Goal: Task Accomplishment & Management: Complete application form

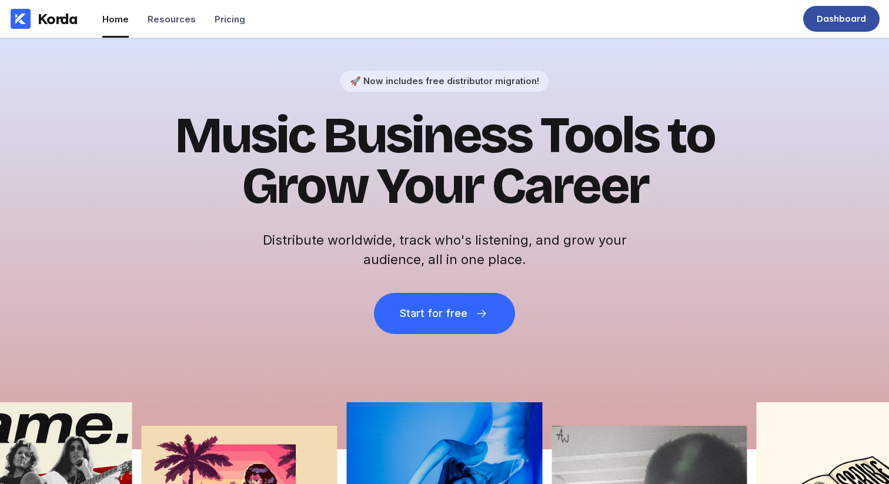
click at [814, 24] on div "Dashboard" at bounding box center [841, 19] width 76 height 26
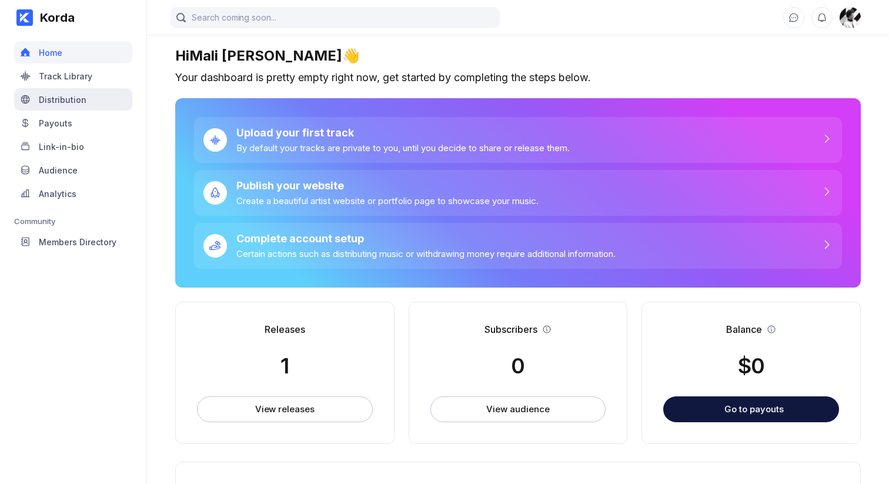
click at [71, 101] on div "Distribution" at bounding box center [63, 100] width 48 height 10
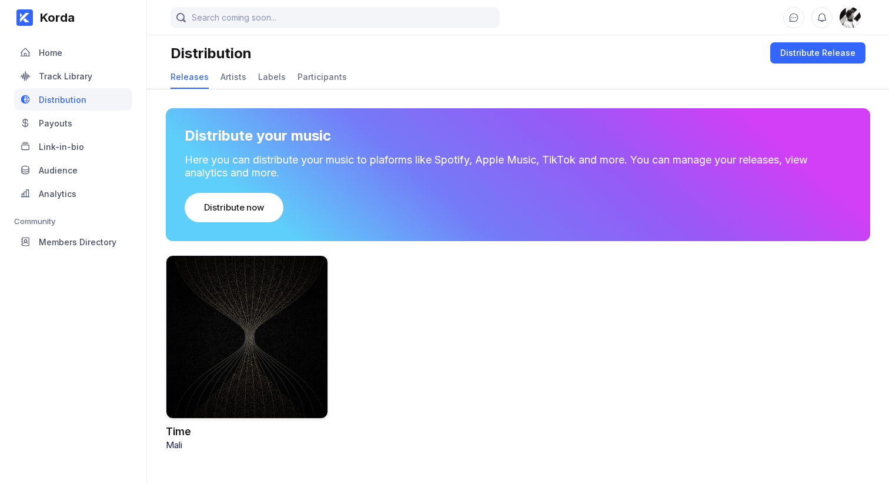
click at [282, 303] on div at bounding box center [247, 336] width 162 height 163
click at [823, 47] on div "Distribute Release" at bounding box center [817, 53] width 75 height 12
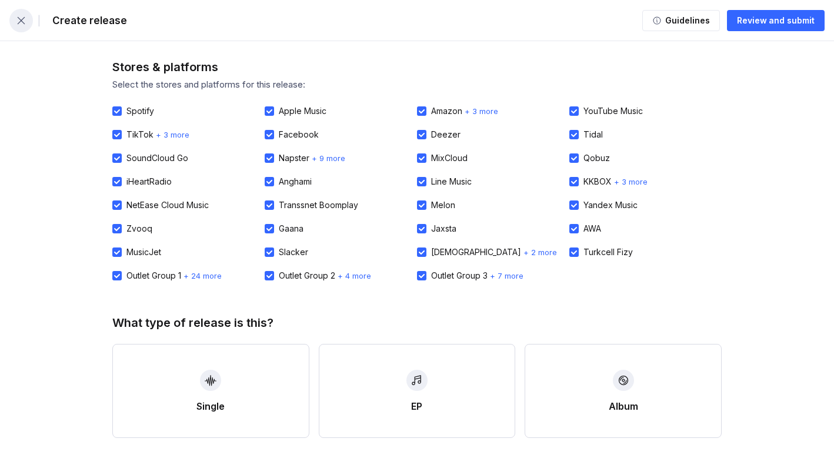
click at [28, 22] on button "button" at bounding box center [21, 21] width 24 height 24
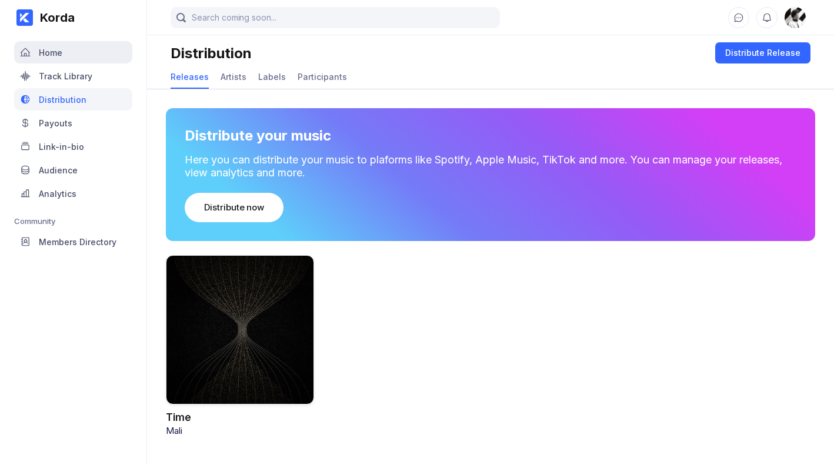
click at [48, 53] on div "Home" at bounding box center [51, 53] width 24 height 10
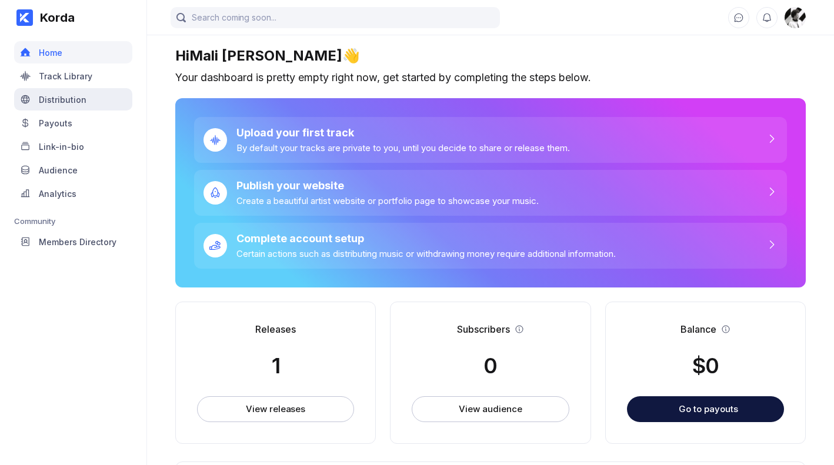
click at [56, 89] on div "Distribution" at bounding box center [73, 99] width 118 height 22
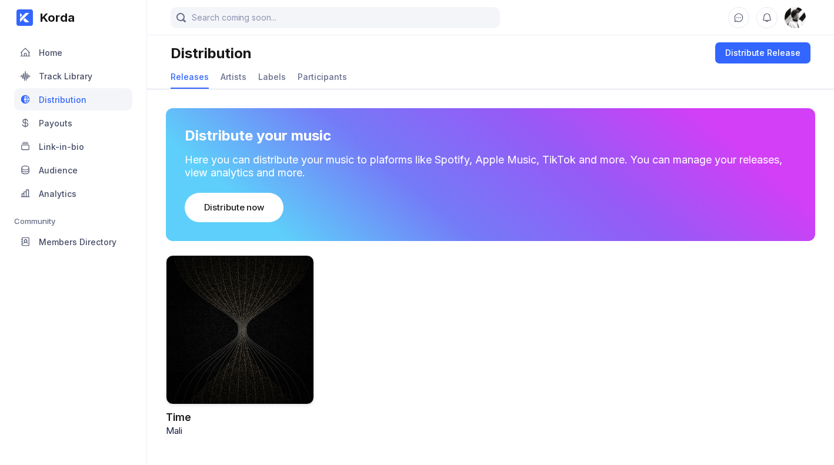
click at [604, 398] on div "Time Mali" at bounding box center [490, 345] width 687 height 181
click at [526, 306] on div "Time Mali" at bounding box center [490, 345] width 687 height 181
drag, startPoint x: 384, startPoint y: 397, endPoint x: 784, endPoint y: 69, distance: 516.3
click at [389, 392] on div "Time Mali" at bounding box center [490, 345] width 687 height 181
click at [685, 370] on div "Time Mali" at bounding box center [490, 345] width 687 height 181
